Goal: Task Accomplishment & Management: Use online tool/utility

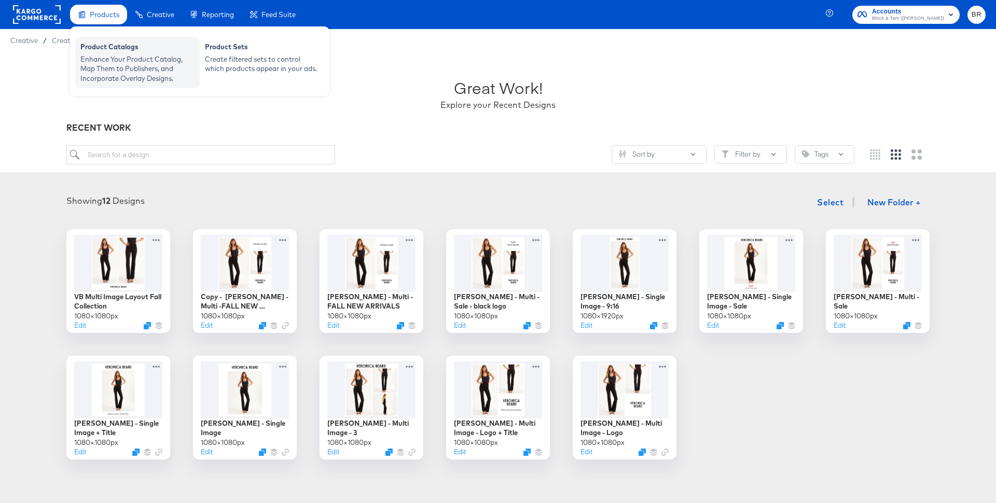
click at [109, 57] on div "Enhance Your Product Catalog, Map Them to Publishers, and Incorporate Overlay D…" at bounding box center [137, 68] width 114 height 29
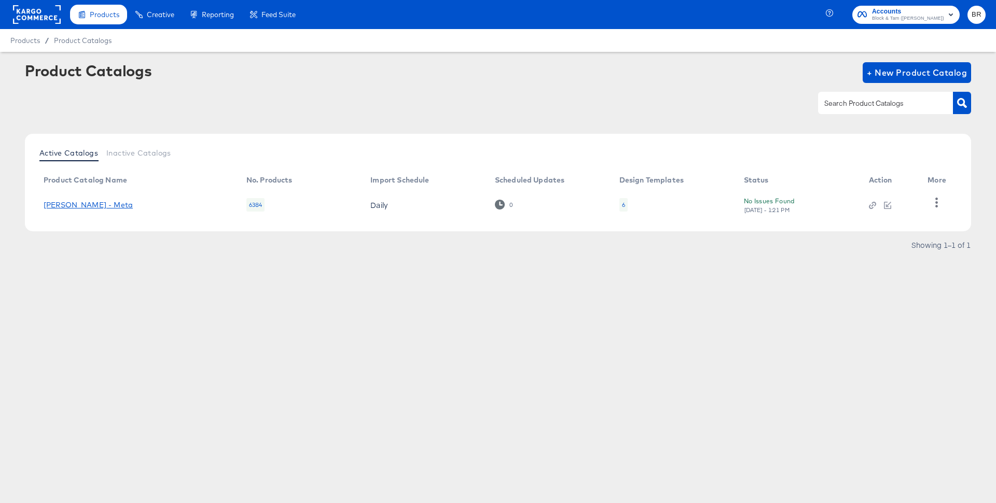
click at [95, 204] on link "[PERSON_NAME] - Meta" at bounding box center [88, 205] width 89 height 8
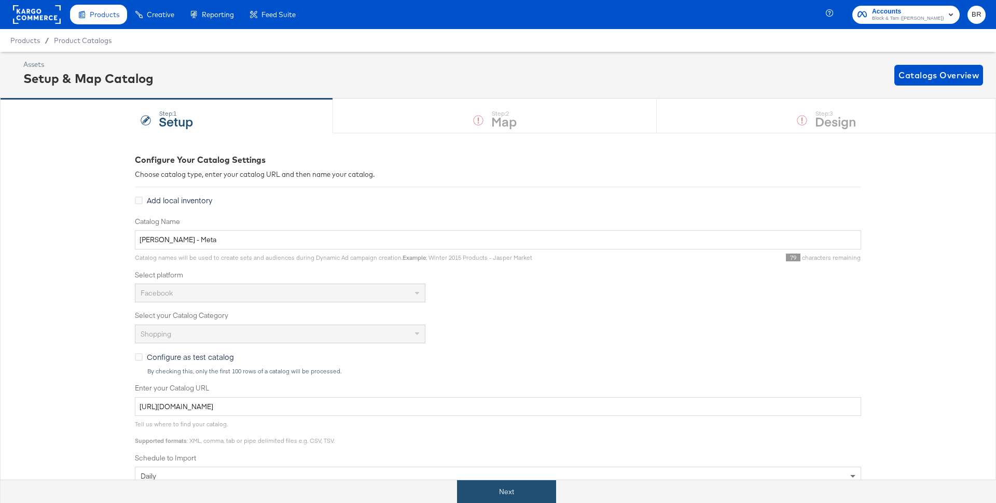
click at [516, 488] on button "Next" at bounding box center [506, 492] width 99 height 23
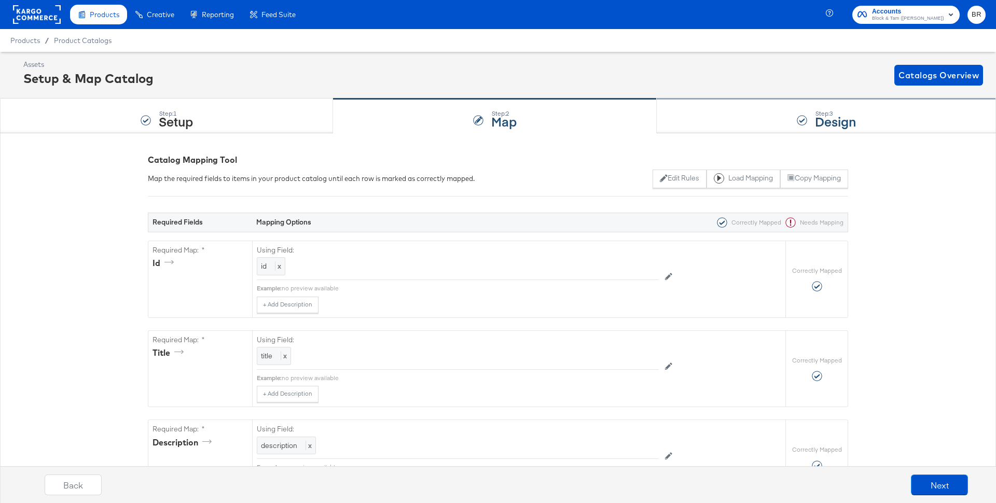
click at [835, 105] on div "Step: 3 Design" at bounding box center [826, 116] width 339 height 34
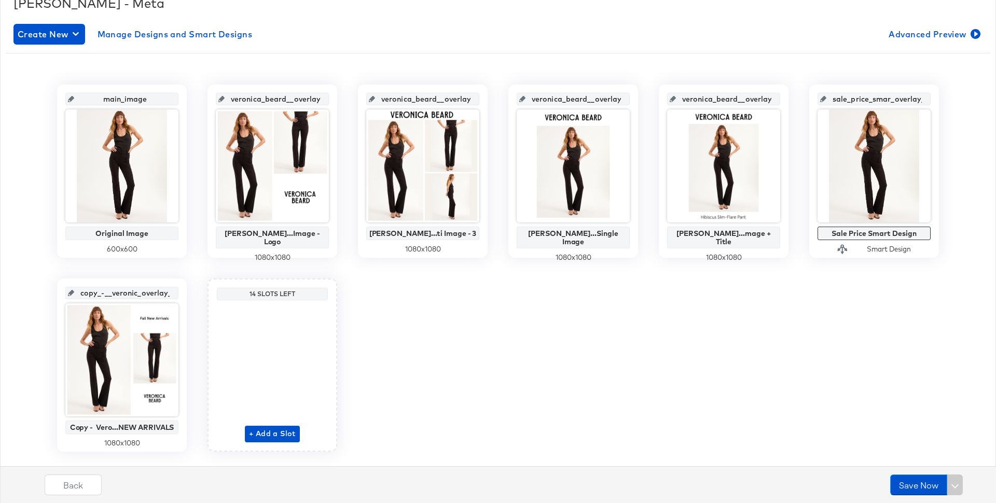
scroll to position [164, 0]
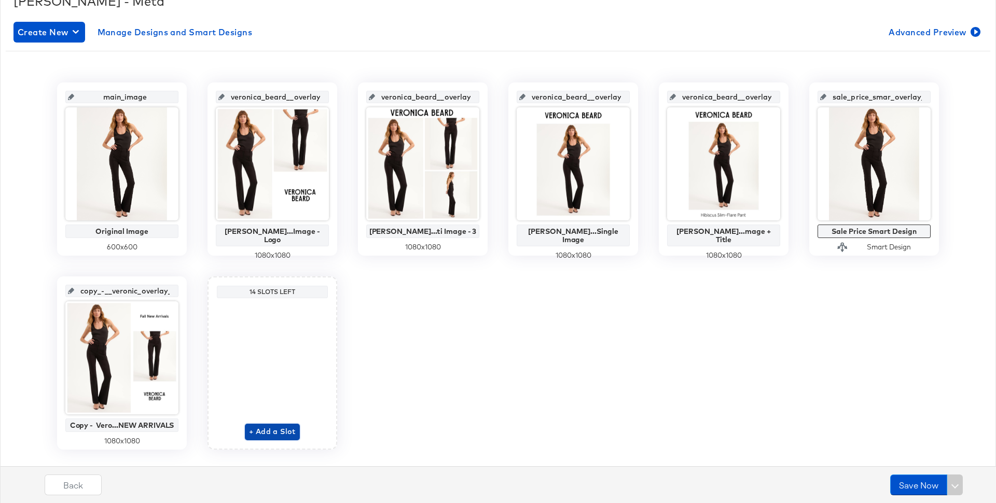
click at [267, 434] on span "+ Add a Slot" at bounding box center [272, 432] width 47 height 13
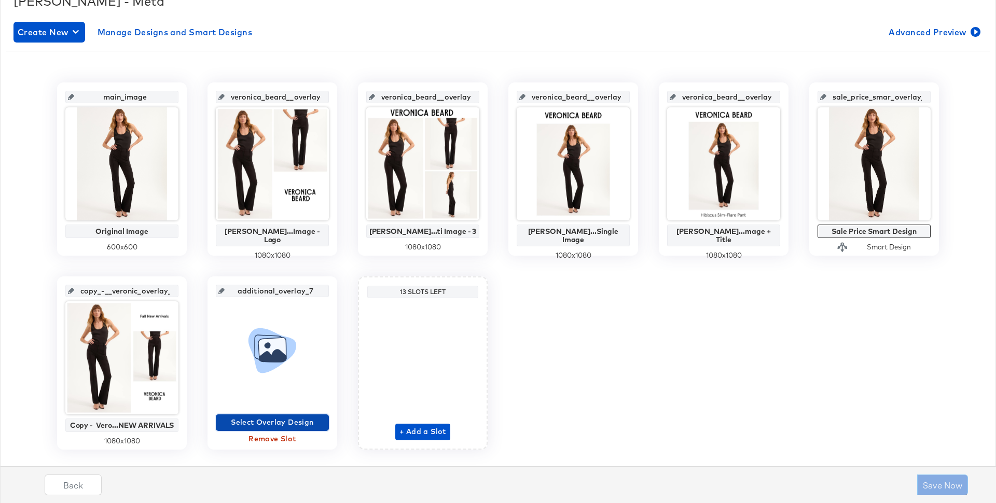
click at [287, 417] on span "Select Overlay Design" at bounding box center [272, 422] width 105 height 13
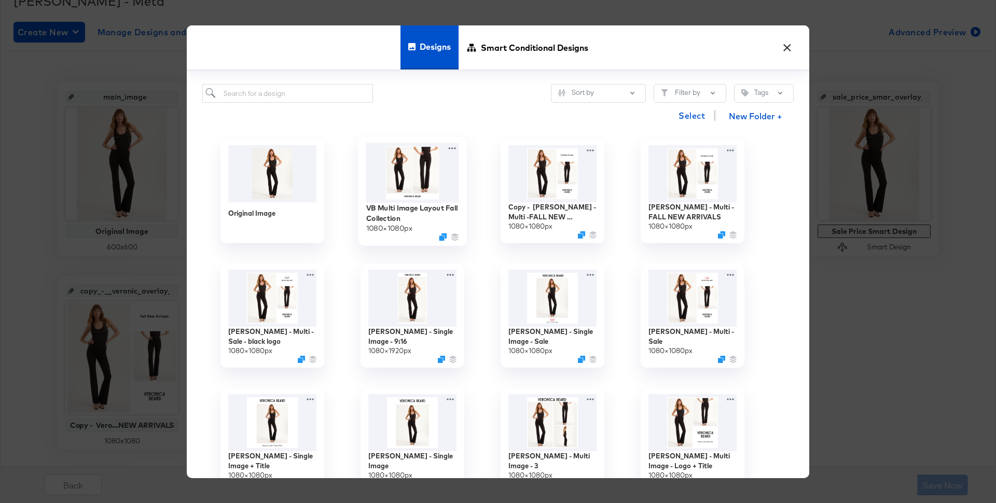
click at [410, 190] on img at bounding box center [412, 173] width 93 height 60
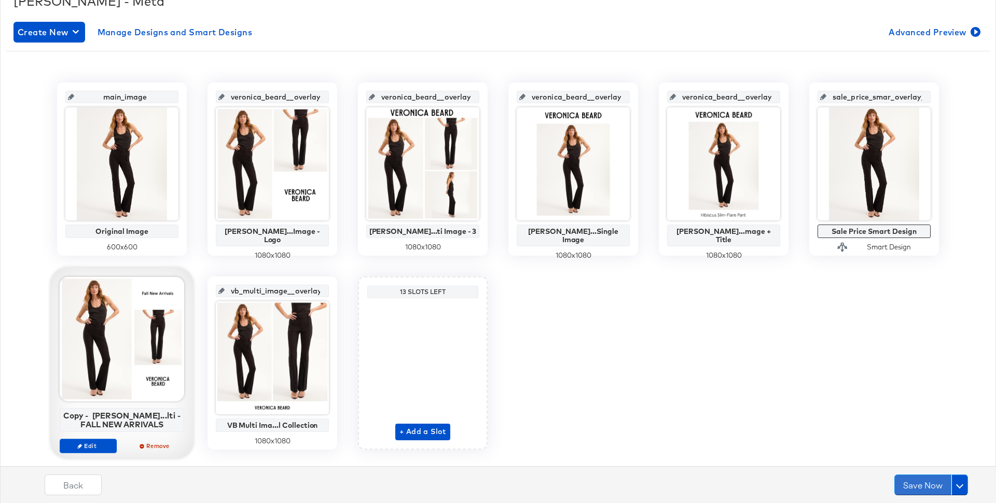
drag, startPoint x: 921, startPoint y: 483, endPoint x: 484, endPoint y: 429, distance: 439.7
click at [484, 430] on div "Catalog [PERSON_NAME] - Meta Create New Manage Designs and Smart Designs Advanc…" at bounding box center [498, 243] width 996 height 548
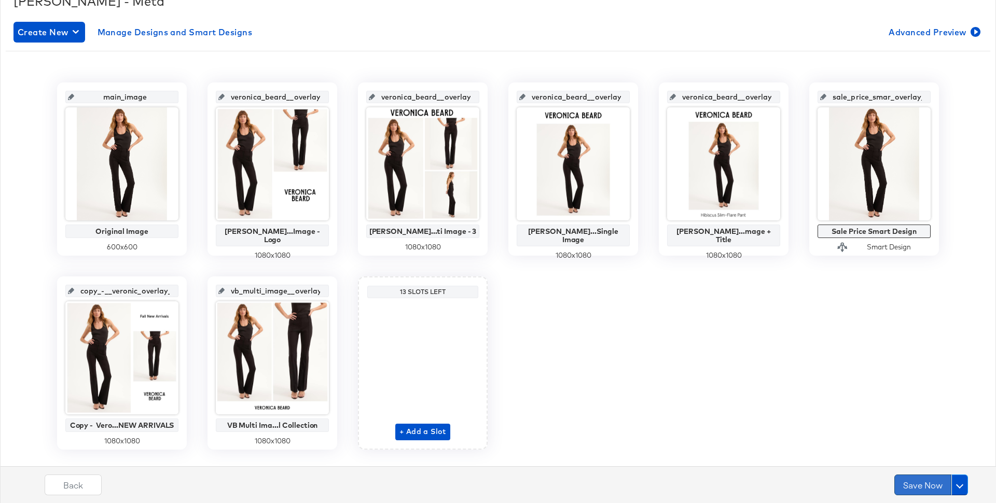
click at [918, 489] on button "Save Now" at bounding box center [923, 485] width 57 height 21
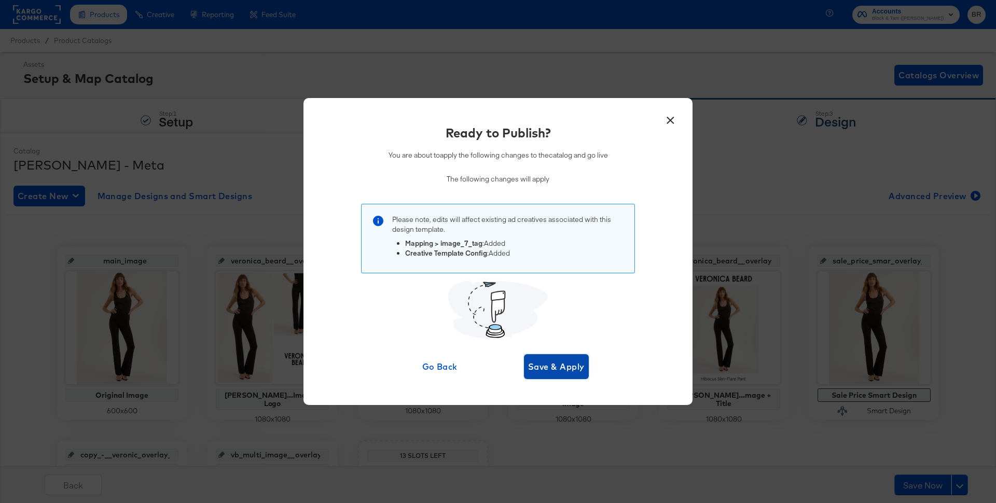
click at [567, 372] on span "Save & Apply" at bounding box center [556, 367] width 57 height 15
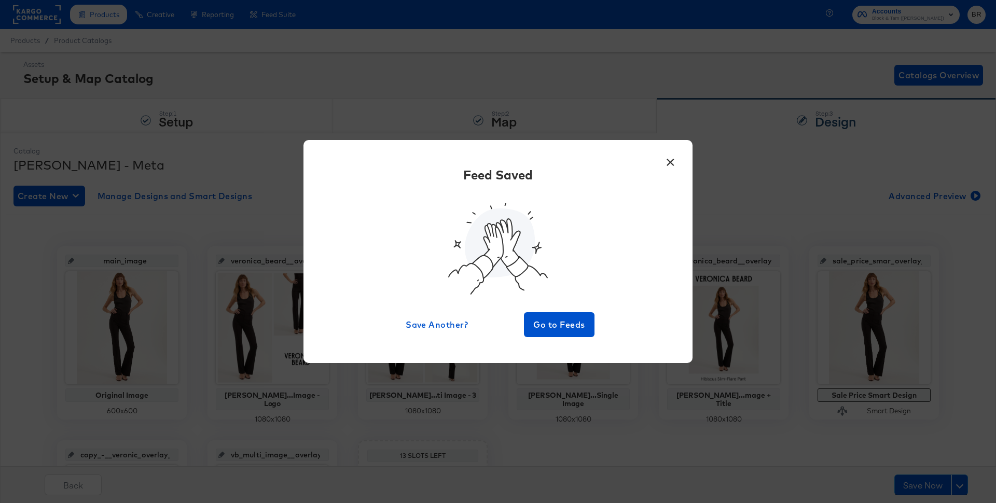
click at [670, 167] on button "×" at bounding box center [670, 159] width 19 height 19
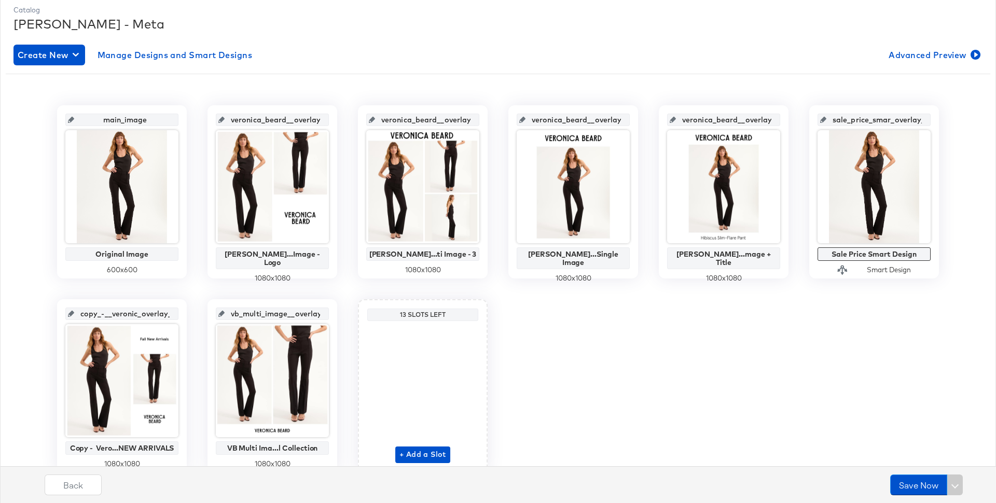
scroll to position [185, 0]
